Goal: Task Accomplishment & Management: Manage account settings

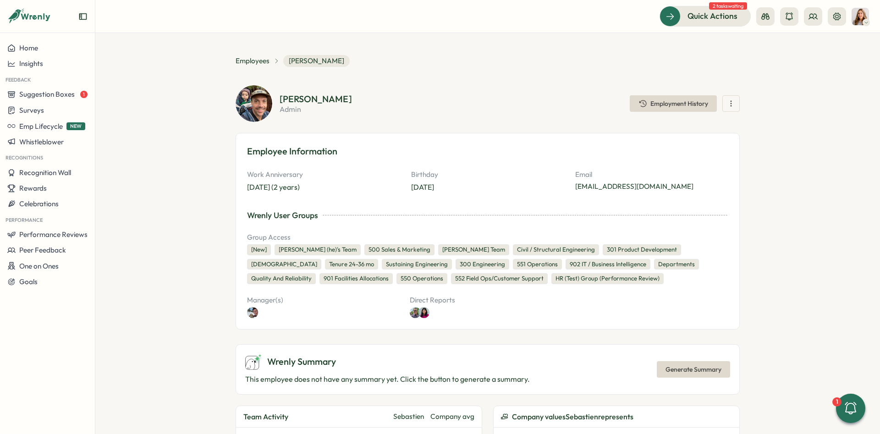
click at [69, 225] on div "Performance" at bounding box center [47, 219] width 95 height 15
click at [71, 233] on span "Performance Reviews" at bounding box center [53, 234] width 68 height 9
click at [136, 215] on div "Reviews" at bounding box center [132, 217] width 71 height 10
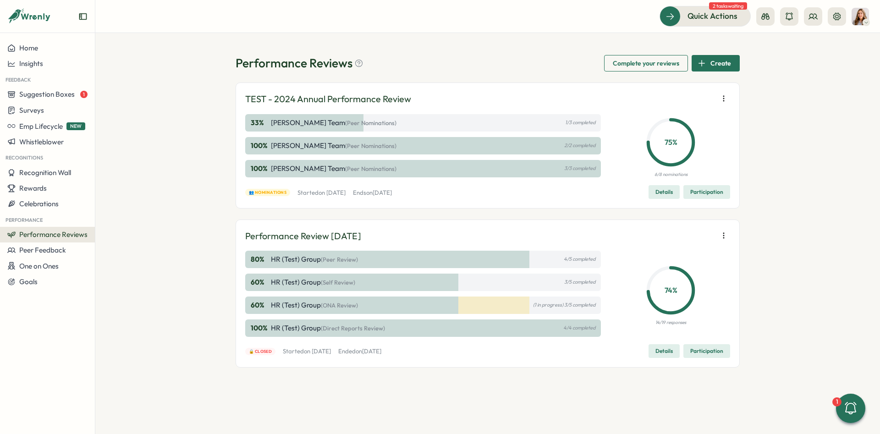
click at [723, 101] on icon "button" at bounding box center [723, 98] width 0 height 5
click at [658, 192] on span "Details" at bounding box center [663, 192] width 17 height 13
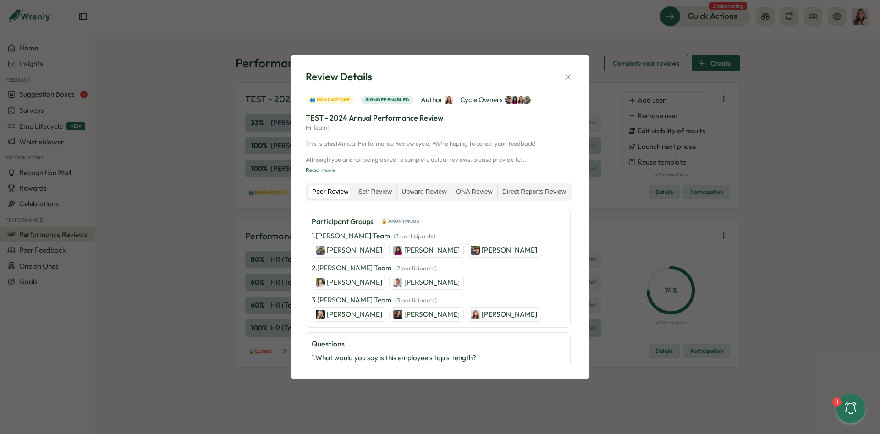
scroll to position [206, 0]
click at [482, 253] on p "[PERSON_NAME]" at bounding box center [509, 252] width 55 height 10
click at [574, 73] on div "Review Details 👥 Nominations Signoff enabled Author Cycle Owners TEST - 2024 An…" at bounding box center [440, 216] width 276 height 301
click at [571, 76] on icon "button" at bounding box center [567, 76] width 9 height 9
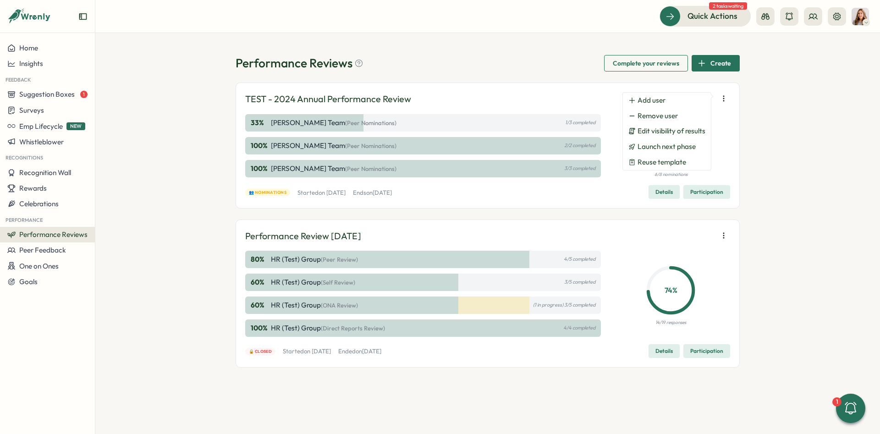
click at [726, 96] on icon "button" at bounding box center [723, 98] width 9 height 9
click at [685, 162] on span "Reuse template" at bounding box center [661, 162] width 49 height 8
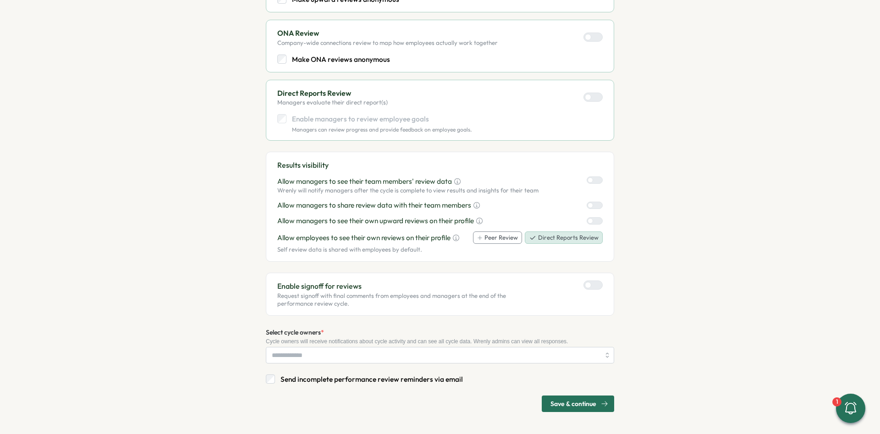
click at [590, 400] on span "Save & continue" at bounding box center [573, 404] width 46 height 16
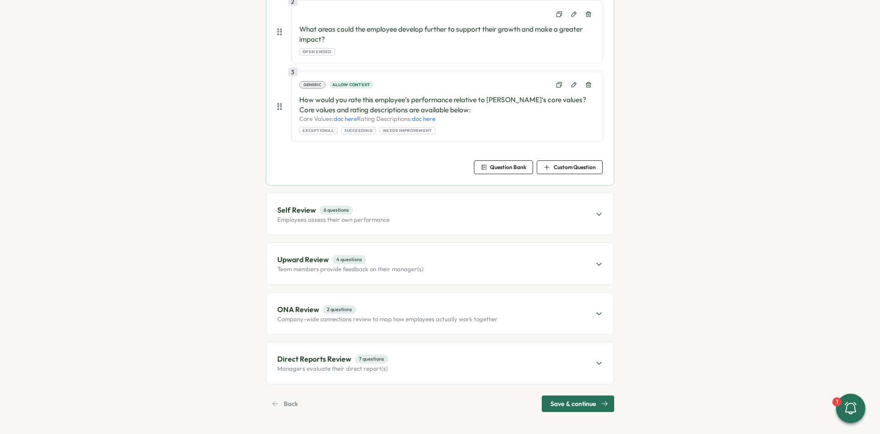
click at [596, 400] on span "Save & continue" at bounding box center [573, 404] width 46 height 16
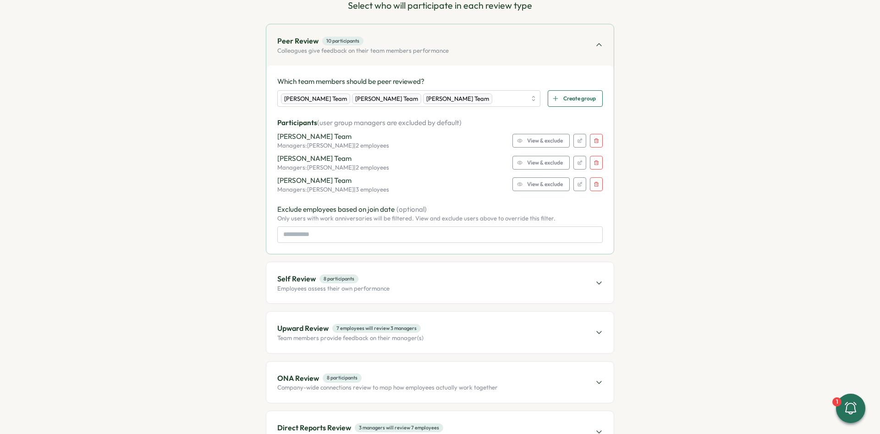
scroll to position [99, 0]
click at [541, 159] on span "View & exclude" at bounding box center [545, 163] width 36 height 13
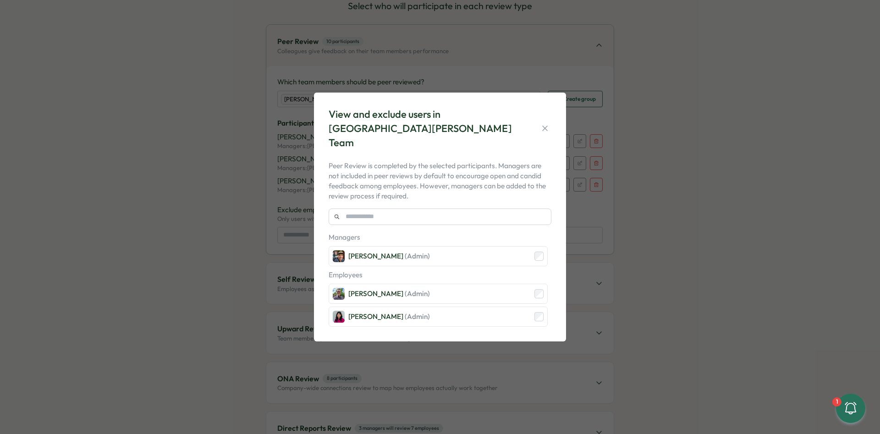
click at [546, 121] on div "View and exclude users in Sebastien Lounis's Team" at bounding box center [440, 128] width 223 height 42
click at [548, 128] on icon "button" at bounding box center [544, 128] width 9 height 9
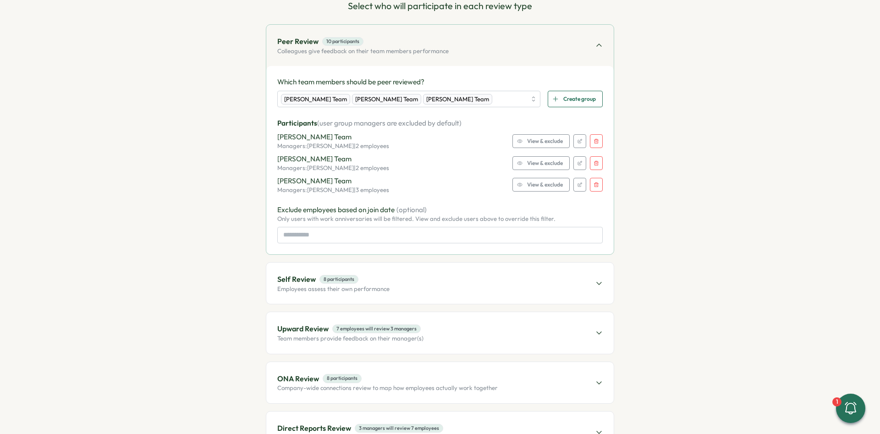
click at [550, 140] on span "View & exclude" at bounding box center [545, 141] width 36 height 13
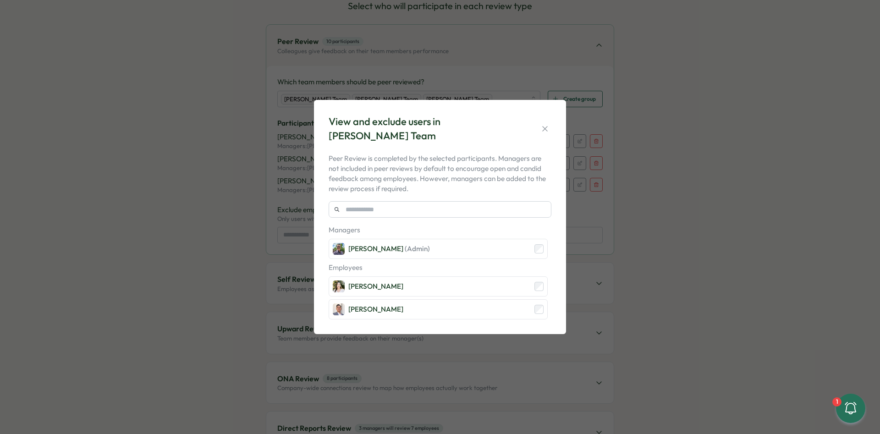
click at [552, 122] on div "View and exclude users in Ronnie Cuadro's Team Peer Review is completed by the …" at bounding box center [440, 217] width 230 height 213
click at [548, 126] on button "button" at bounding box center [544, 128] width 13 height 13
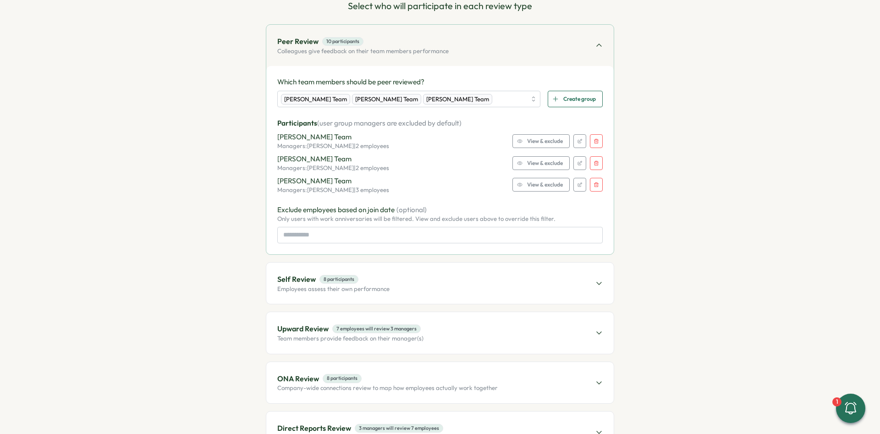
click at [554, 182] on span "View & exclude" at bounding box center [545, 184] width 36 height 13
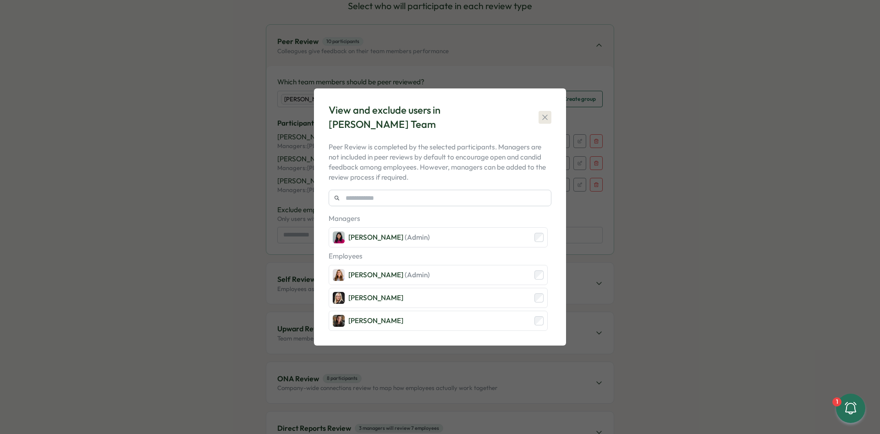
click at [545, 116] on icon "button" at bounding box center [544, 117] width 9 height 9
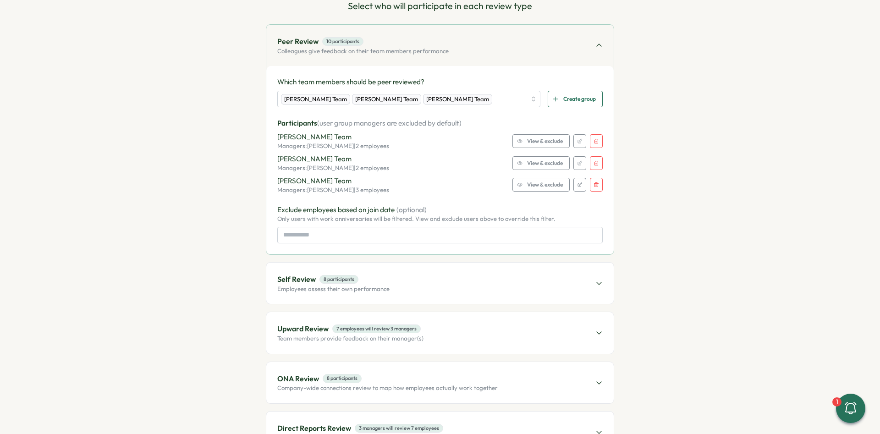
click at [545, 276] on div "Self Review 8 participants Employees assess their own performance" at bounding box center [439, 283] width 347 height 41
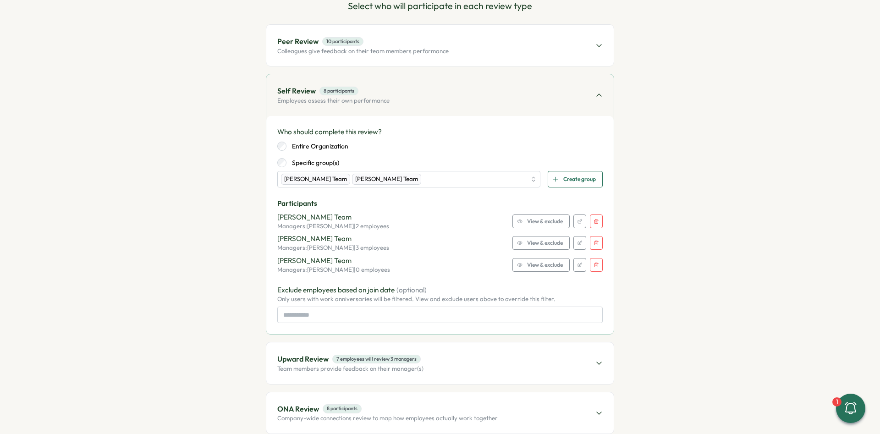
click at [556, 222] on span "View & exclude" at bounding box center [545, 221] width 36 height 13
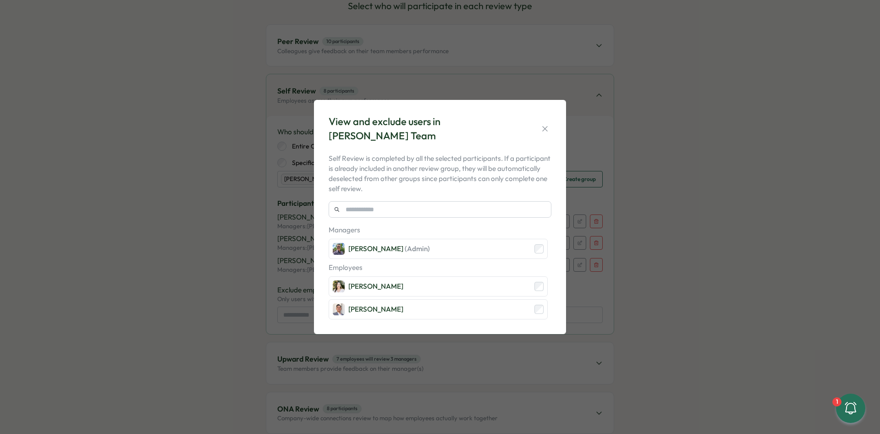
drag, startPoint x: 543, startPoint y: 130, endPoint x: 551, endPoint y: 163, distance: 33.8
click at [543, 129] on icon "button" at bounding box center [544, 128] width 9 height 9
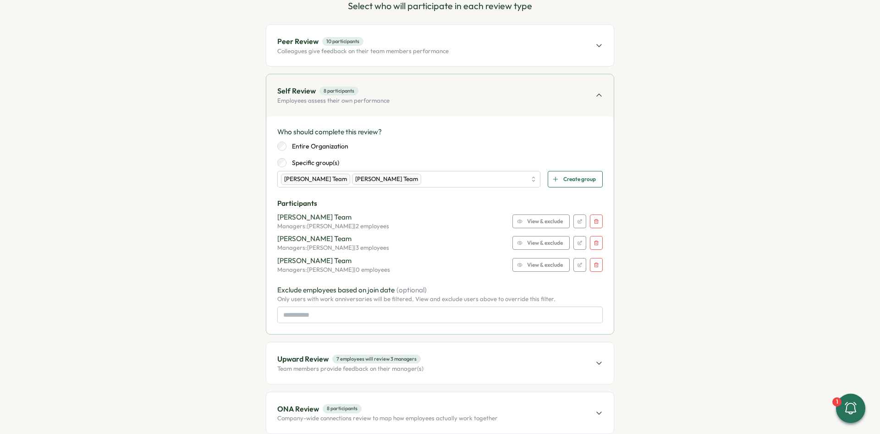
click at [545, 247] on span "View & exclude" at bounding box center [545, 242] width 36 height 13
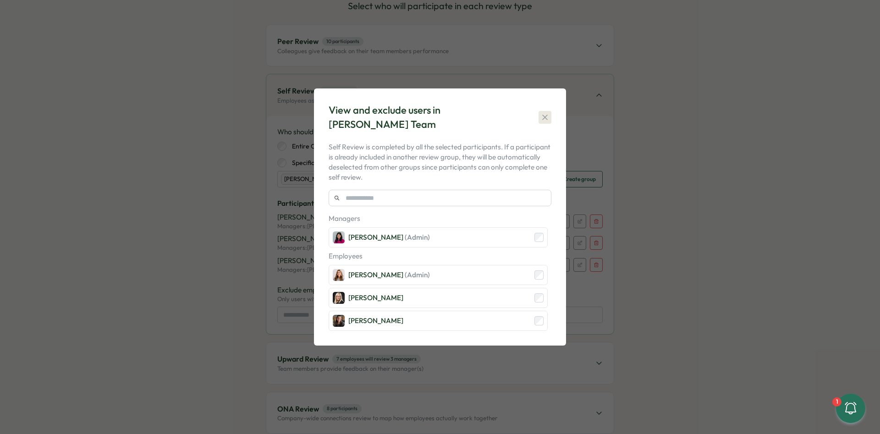
click at [544, 120] on icon "button" at bounding box center [544, 117] width 9 height 9
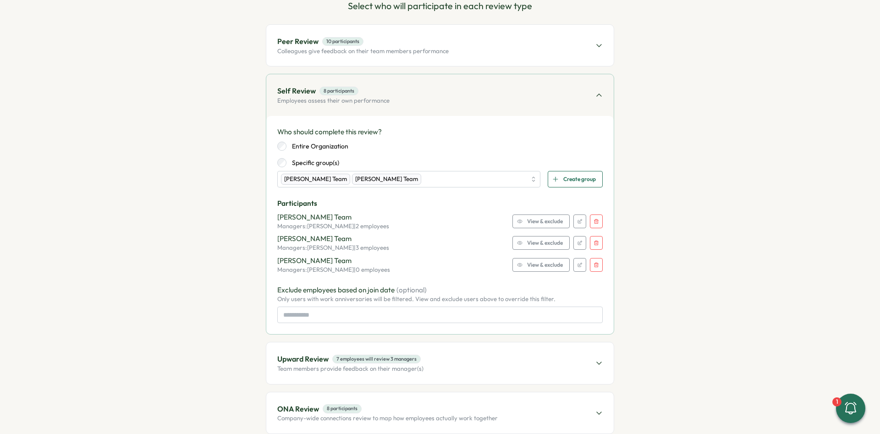
click at [562, 269] on span "View & exclude" at bounding box center [545, 264] width 36 height 13
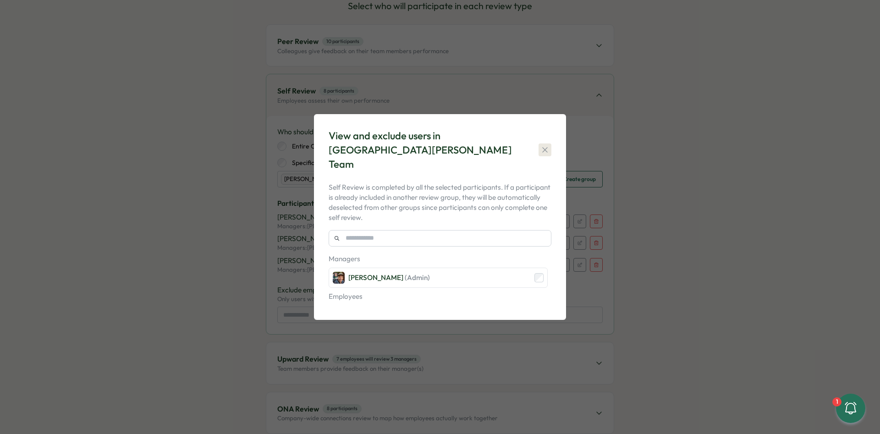
click at [545, 144] on button "button" at bounding box center [544, 149] width 13 height 13
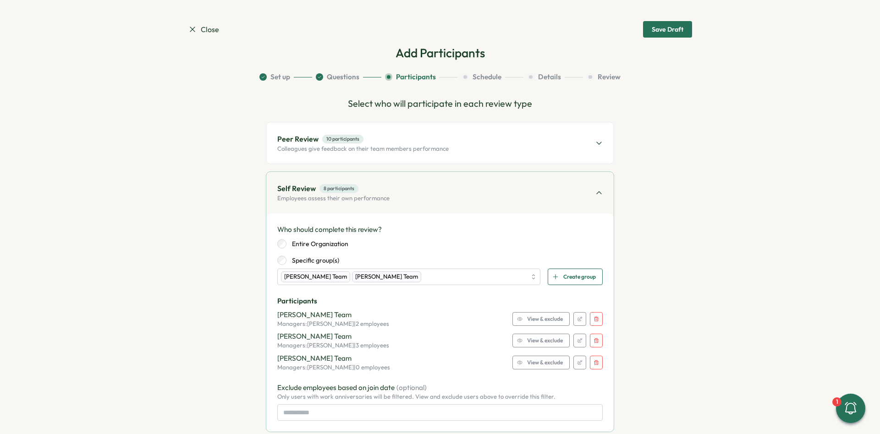
scroll to position [0, 0]
drag, startPoint x: 226, startPoint y: 38, endPoint x: 214, endPoint y: 35, distance: 13.1
click at [225, 38] on div "Close Save Draft" at bounding box center [440, 30] width 504 height 16
click at [205, 33] on span "Close" at bounding box center [203, 30] width 31 height 11
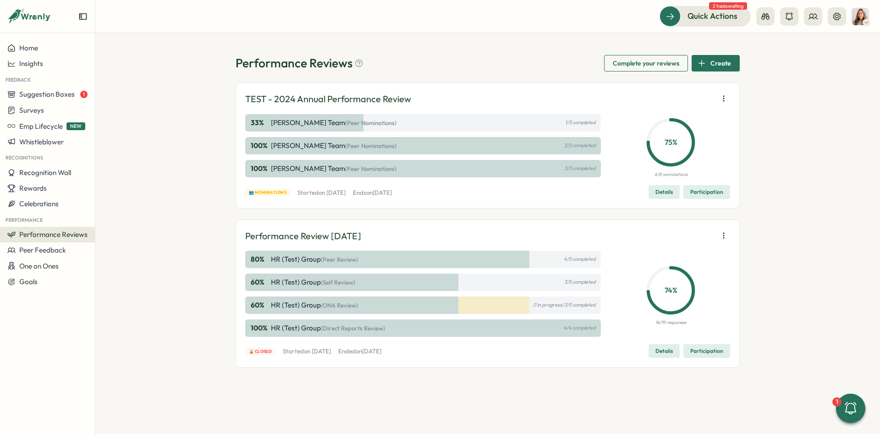
click at [708, 194] on span "Participation" at bounding box center [706, 192] width 33 height 13
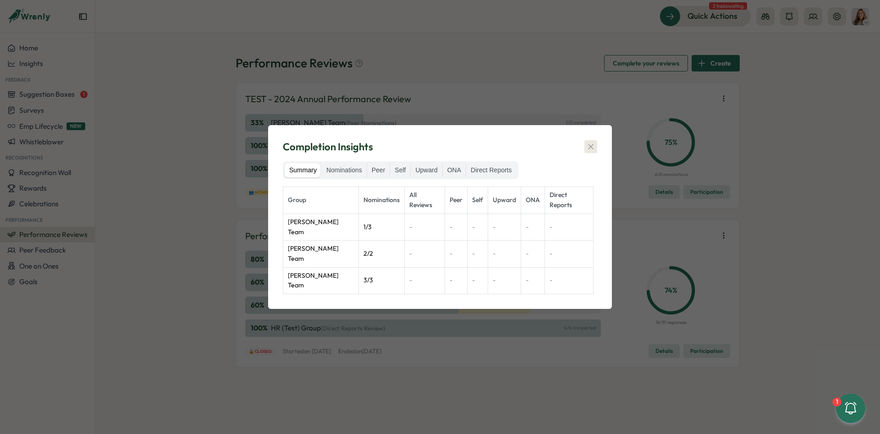
click at [590, 174] on div "Summary Nominations Peer Self Upward ONA Direct Reports Group Nominations All R…" at bounding box center [440, 227] width 314 height 133
click at [664, 188] on div "Completion Insights Summary Nominations Peer Self Upward ONA Direct Reports Gro…" at bounding box center [440, 217] width 880 height 434
click at [588, 151] on icon "button" at bounding box center [590, 146] width 9 height 9
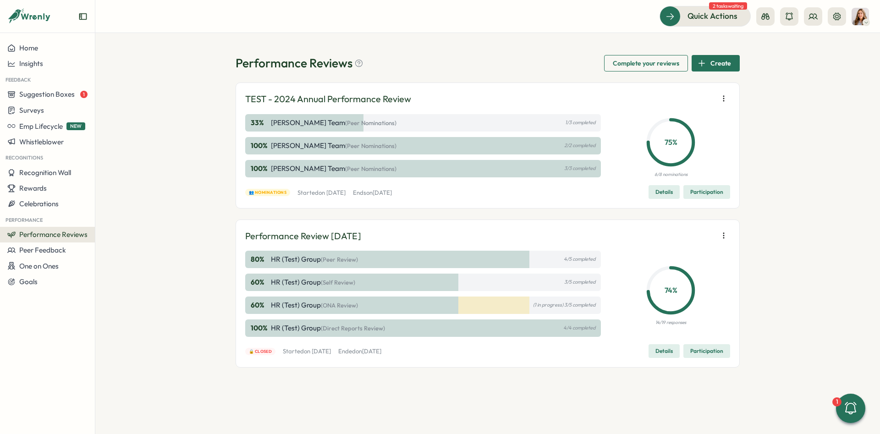
click at [664, 198] on span "Details" at bounding box center [663, 192] width 17 height 13
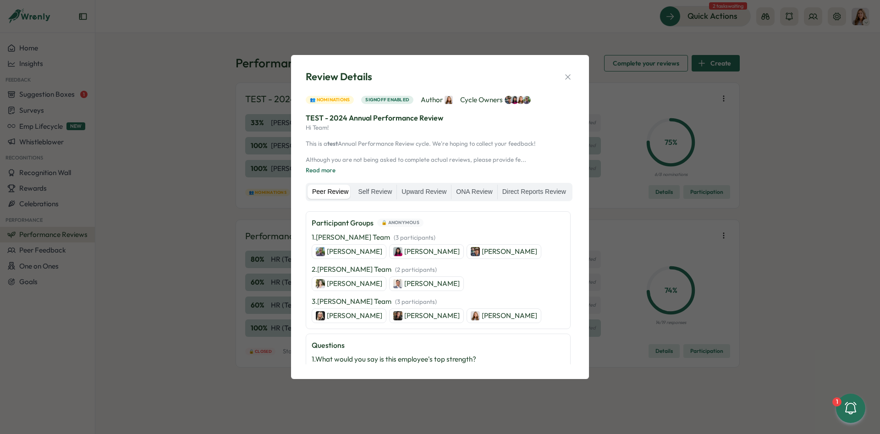
scroll to position [206, 0]
click at [582, 294] on div "Review Details 👥 Nominations Signoff enabled Author Cycle Owners TEST - 2024 An…" at bounding box center [440, 216] width 298 height 323
click at [580, 294] on div "Review Details 👥 Nominations Signoff enabled Author Cycle Owners TEST - 2024 An…" at bounding box center [440, 216] width 298 height 323
click at [567, 77] on icon "button" at bounding box center [567, 76] width 5 height 5
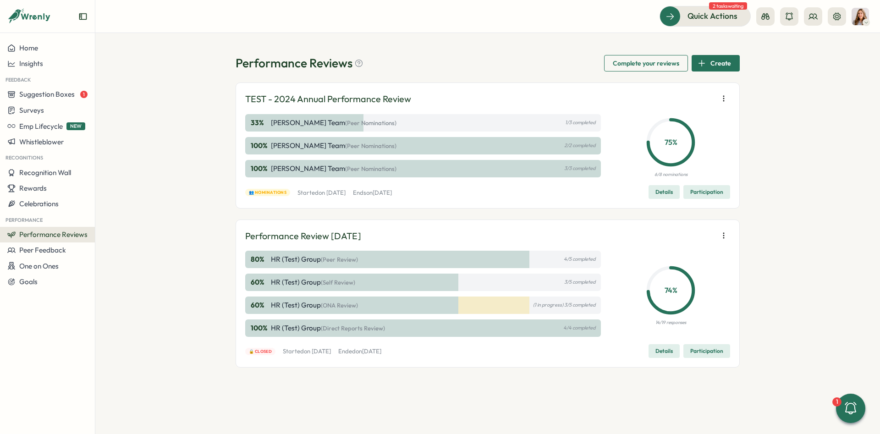
click at [665, 192] on span "Details" at bounding box center [663, 192] width 17 height 13
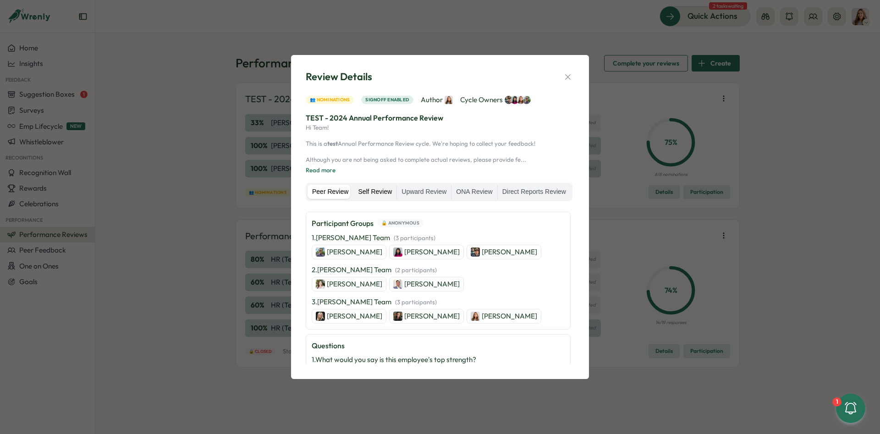
click at [369, 186] on label "Self Review" at bounding box center [374, 192] width 43 height 15
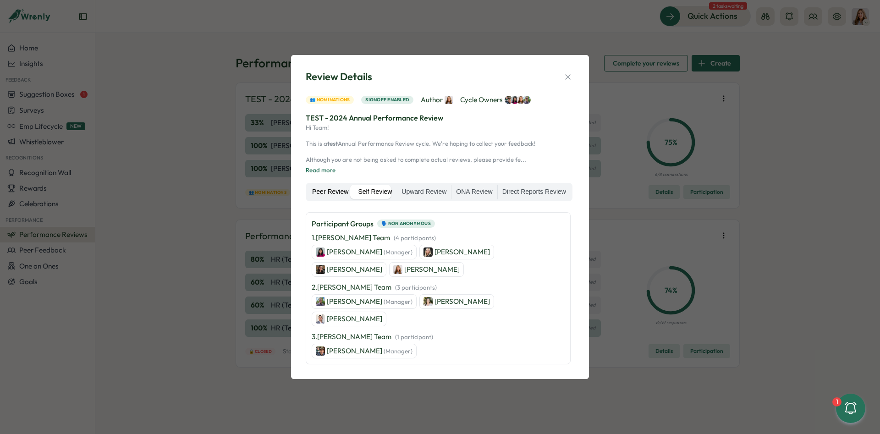
click at [342, 191] on label "Peer Review" at bounding box center [329, 192] width 45 height 15
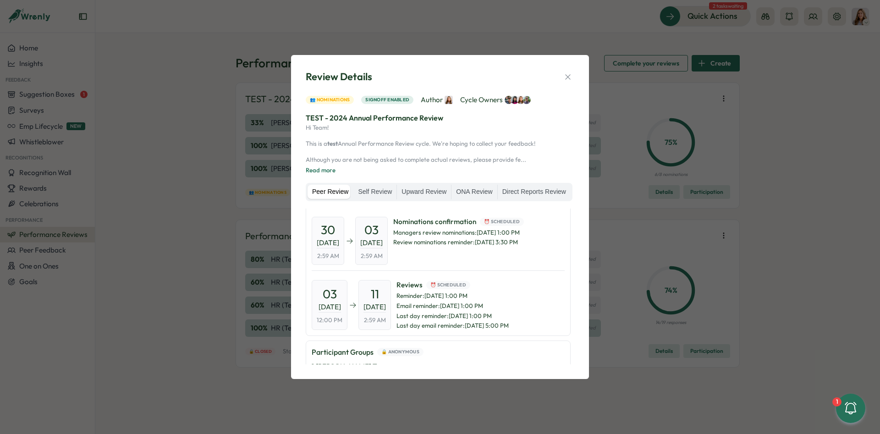
scroll to position [206, 0]
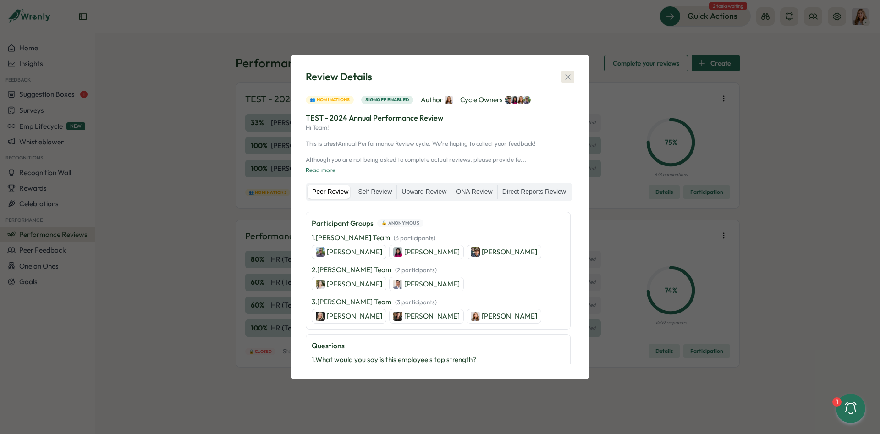
click at [566, 73] on icon "button" at bounding box center [567, 76] width 9 height 9
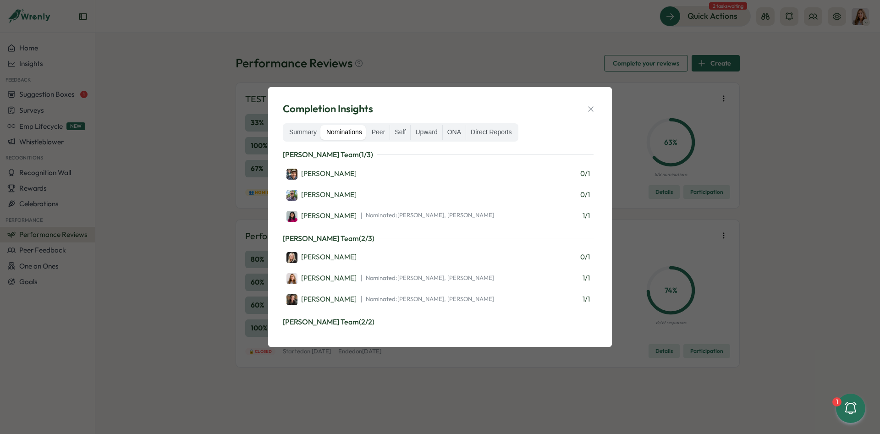
click at [581, 110] on div "Completion Insights" at bounding box center [440, 109] width 314 height 14
click at [586, 108] on button "button" at bounding box center [590, 109] width 13 height 13
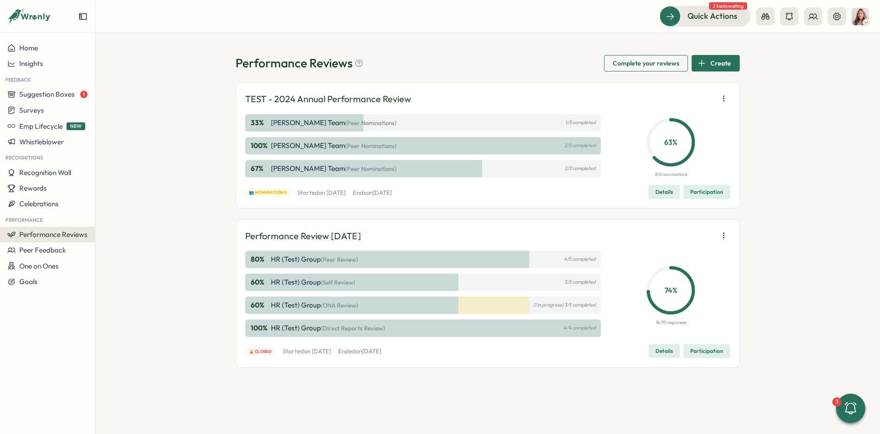
click at [667, 195] on span "Details" at bounding box center [663, 192] width 17 height 13
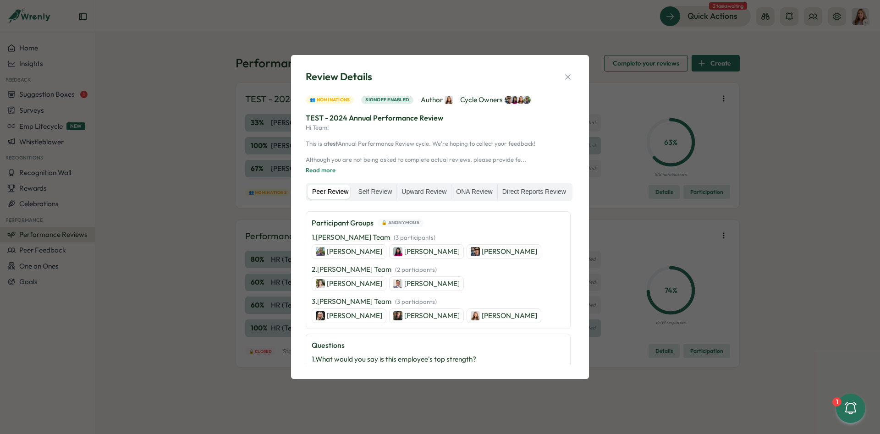
scroll to position [206, 0]
drag, startPoint x: 378, startPoint y: 238, endPoint x: 318, endPoint y: 235, distance: 60.6
click at [318, 235] on p "1 . Sebastien Lounis's Team   ( 3 participants )" at bounding box center [374, 238] width 124 height 10
copy p "[PERSON_NAME] Team"
click at [388, 237] on p "1 . Sebastien Lounis's Team   ( 3 participants )" at bounding box center [374, 238] width 124 height 10
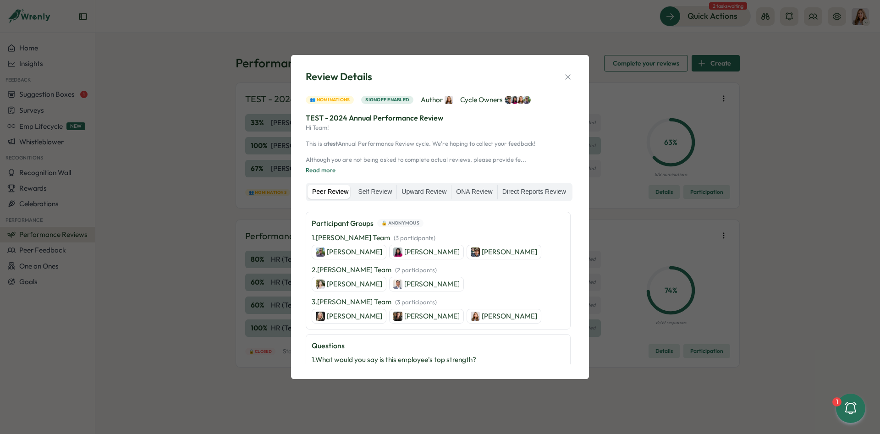
drag, startPoint x: 391, startPoint y: 238, endPoint x: 316, endPoint y: 237, distance: 75.1
click at [313, 237] on p "1 . Sebastien Lounis's Team   ( 3 participants )" at bounding box center [374, 238] width 124 height 10
click at [318, 237] on p "1 . Sebastien Lounis's Team   ( 3 participants )" at bounding box center [374, 238] width 124 height 10
drag, startPoint x: 318, startPoint y: 237, endPoint x: 382, endPoint y: 239, distance: 63.7
click at [382, 239] on p "1 . Sebastien Lounis's Team   ( 3 participants )" at bounding box center [374, 238] width 124 height 10
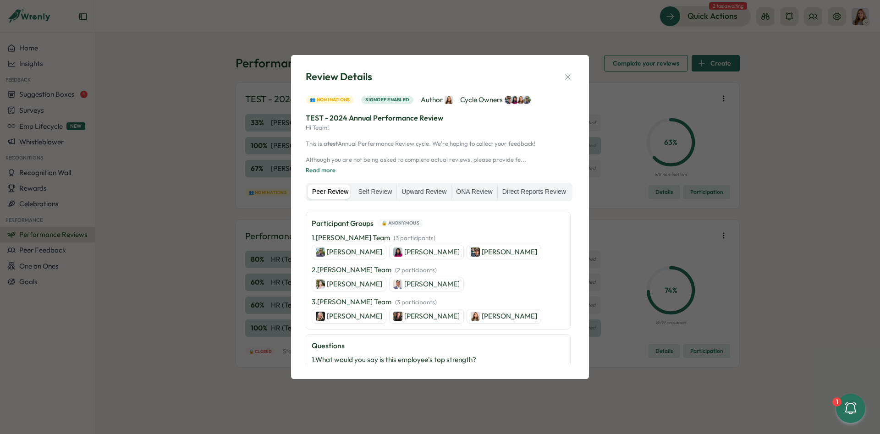
copy p "[PERSON_NAME] Team"
drag, startPoint x: 318, startPoint y: 269, endPoint x: 328, endPoint y: 272, distance: 11.0
click at [328, 272] on p "2 . Ronnie Cuadro's Team   ( 2 participants )" at bounding box center [374, 270] width 125 height 10
drag, startPoint x: 321, startPoint y: 271, endPoint x: 377, endPoint y: 271, distance: 55.9
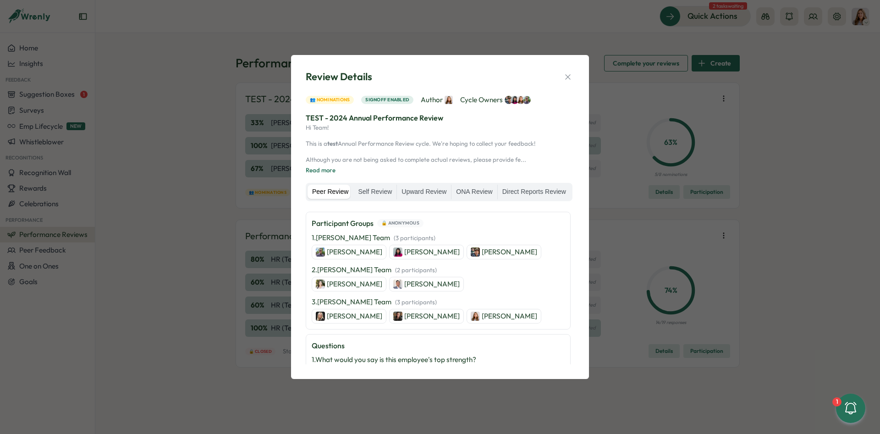
click at [387, 272] on p "2 . Ronnie Cuadro's Team   ( 2 participants )" at bounding box center [374, 270] width 125 height 10
copy p "[PERSON_NAME] Team"
drag, startPoint x: 321, startPoint y: 301, endPoint x: 378, endPoint y: 303, distance: 56.9
click at [378, 303] on p "3 . Kat Haynes's Team   ( 3 participants )" at bounding box center [374, 302] width 125 height 10
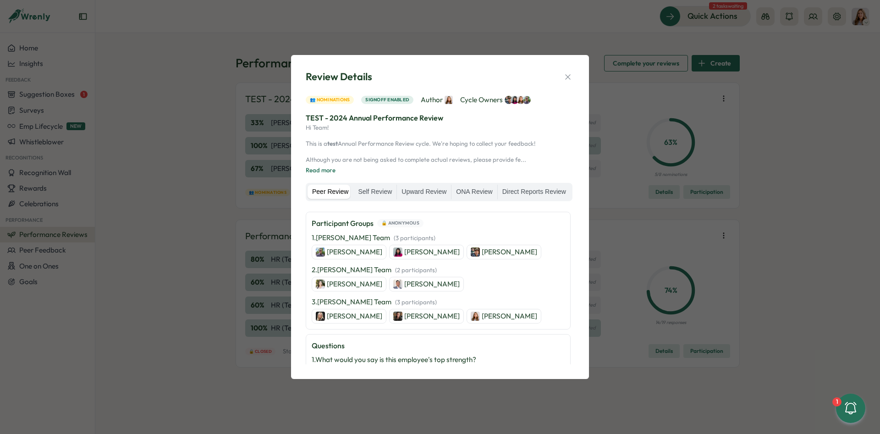
drag, startPoint x: 378, startPoint y: 303, endPoint x: 324, endPoint y: 300, distance: 53.7
click at [324, 300] on p "3 . Kat Haynes's Team   ( 3 participants )" at bounding box center [374, 302] width 125 height 10
copy p "Kat Haynes's Team"
click at [363, 200] on div "Peer Review Self Review Upward Review ONA Review Direct Reports Review" at bounding box center [439, 192] width 267 height 18
click at [368, 188] on label "Self Review" at bounding box center [374, 192] width 43 height 15
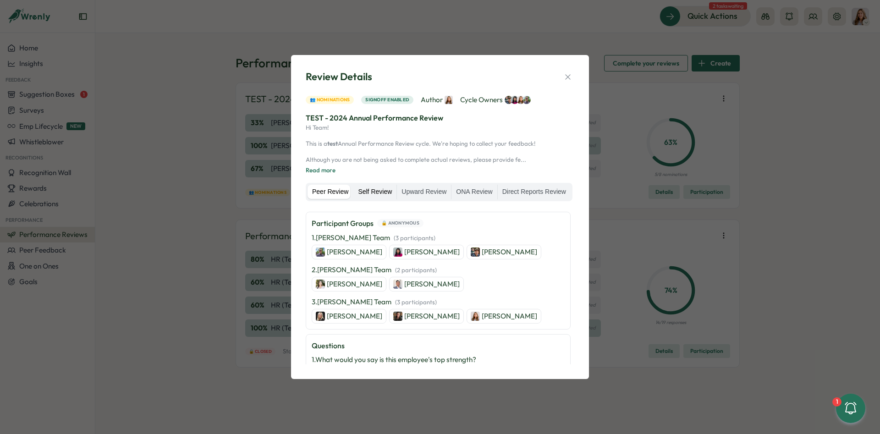
scroll to position [77, 0]
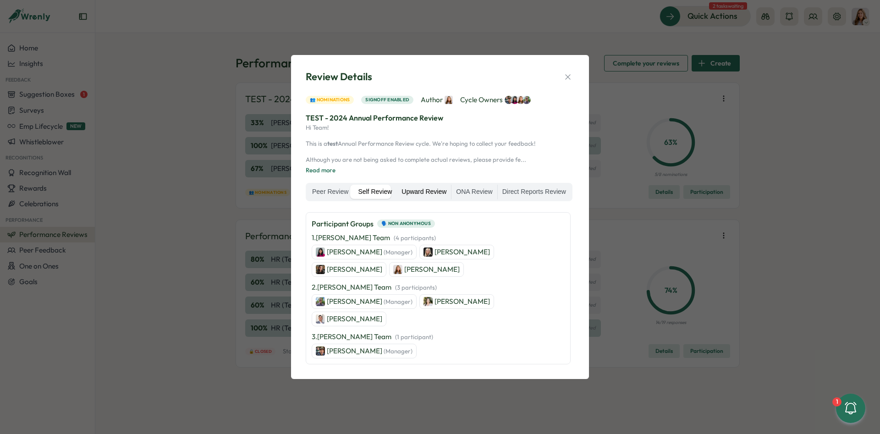
click at [412, 197] on label "Upward Review" at bounding box center [424, 192] width 54 height 15
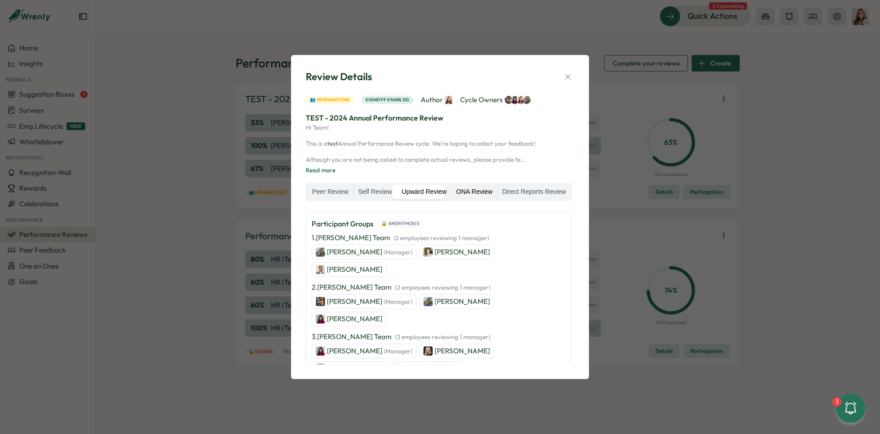
click at [458, 192] on label "ONA Review" at bounding box center [473, 192] width 45 height 15
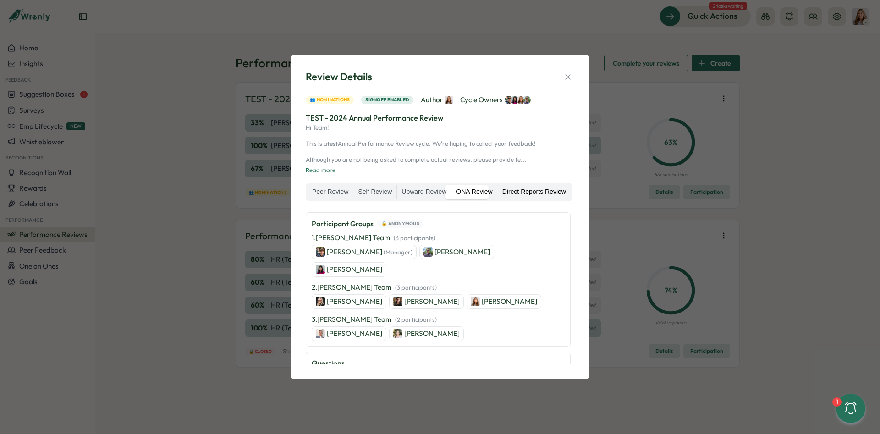
click at [502, 189] on label "Direct Reports Review" at bounding box center [534, 192] width 73 height 15
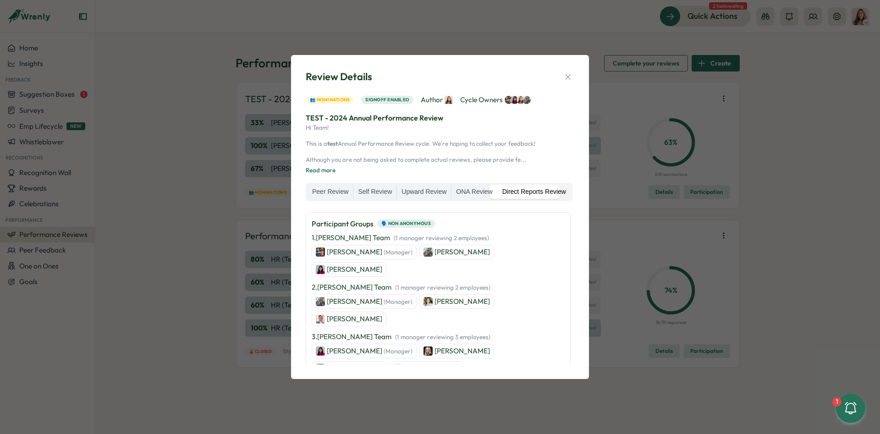
drag, startPoint x: 344, startPoint y: 191, endPoint x: 203, endPoint y: 249, distance: 152.7
click at [343, 191] on label "Peer Review" at bounding box center [329, 192] width 45 height 15
click at [322, 190] on label "Peer Review" at bounding box center [329, 192] width 45 height 15
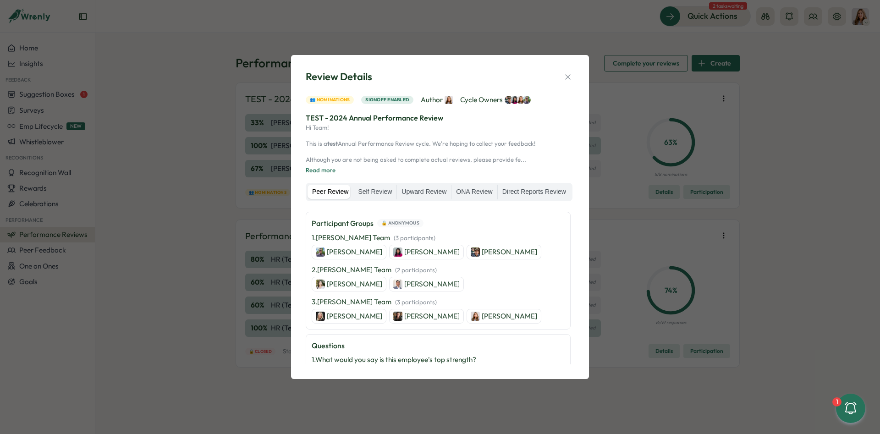
drag, startPoint x: 499, startPoint y: 253, endPoint x: 454, endPoint y: 256, distance: 45.0
click at [454, 256] on div "1 . Sebastien Lounis's Team   ( 3 participants ) Ronnie Cuadro Kat Haynes Sebas…" at bounding box center [438, 246] width 253 height 27
drag, startPoint x: 394, startPoint y: 239, endPoint x: 312, endPoint y: 236, distance: 82.5
click at [312, 236] on p "1 . Sebastien Lounis's Team   ( 3 participants )" at bounding box center [374, 238] width 124 height 10
copy p "1 . Sebastien Lounis's Team"
